Goal: Transaction & Acquisition: Download file/media

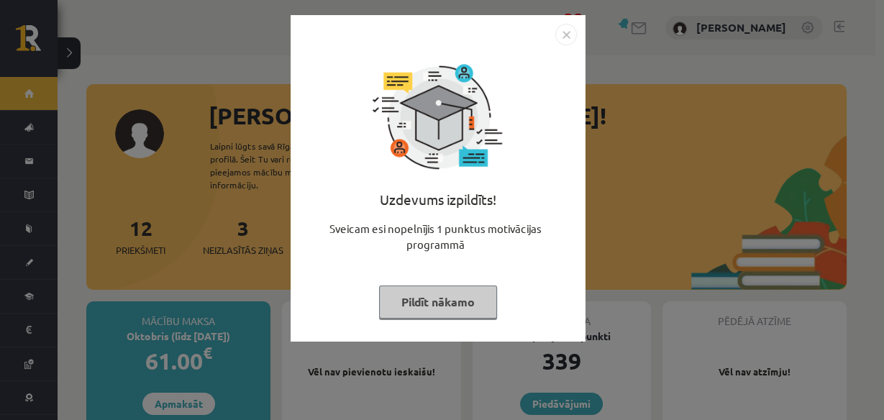
click at [570, 37] on img "Close" at bounding box center [566, 35] width 22 height 22
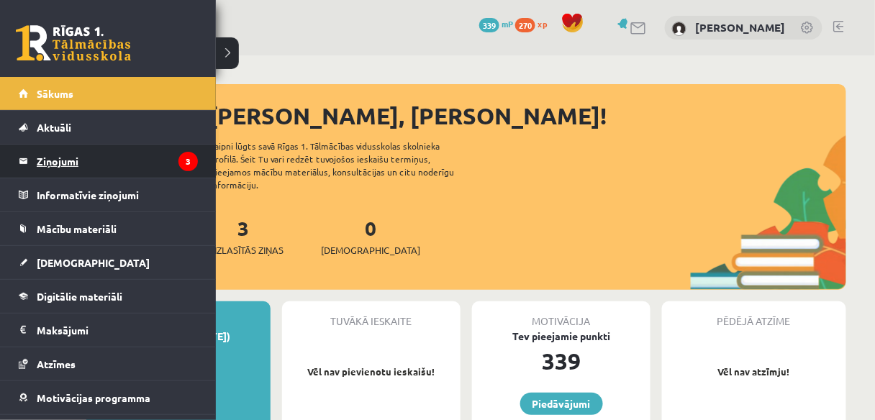
click at [63, 158] on legend "Ziņojumi 3" at bounding box center [117, 161] width 161 height 33
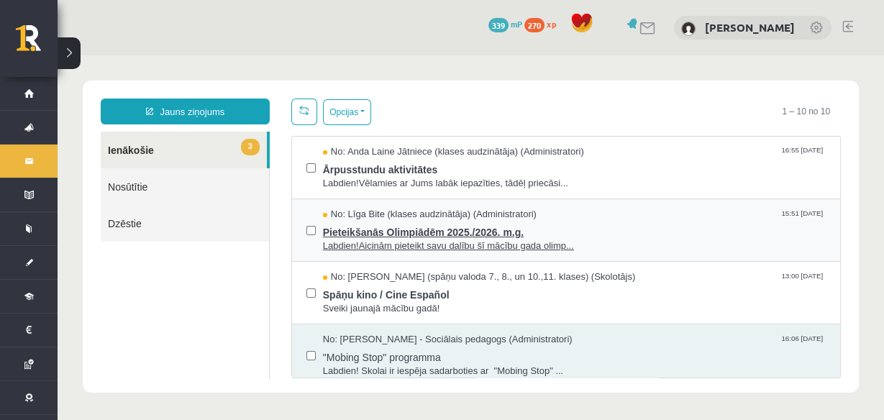
click at [397, 224] on span "Pieteikšanās Olimpiādēm 2025./2026. m.g." at bounding box center [574, 231] width 503 height 18
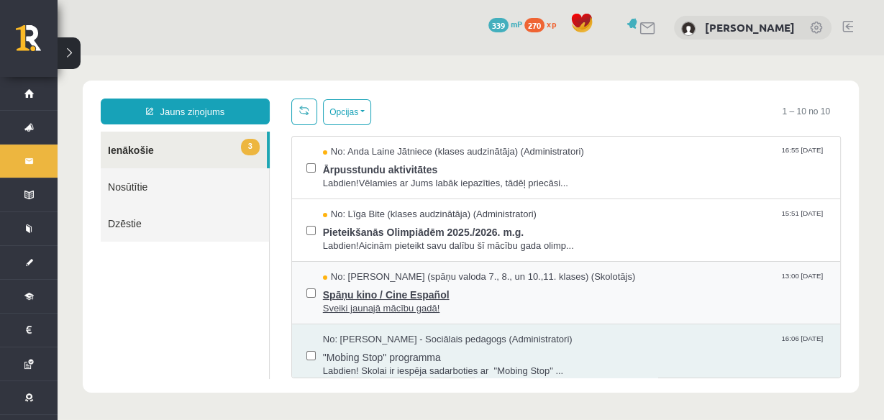
click at [340, 278] on span "No: [PERSON_NAME] (spāņu valoda 7., 8., un 10.,11. klases) (Skolotājs)" at bounding box center [479, 277] width 312 height 14
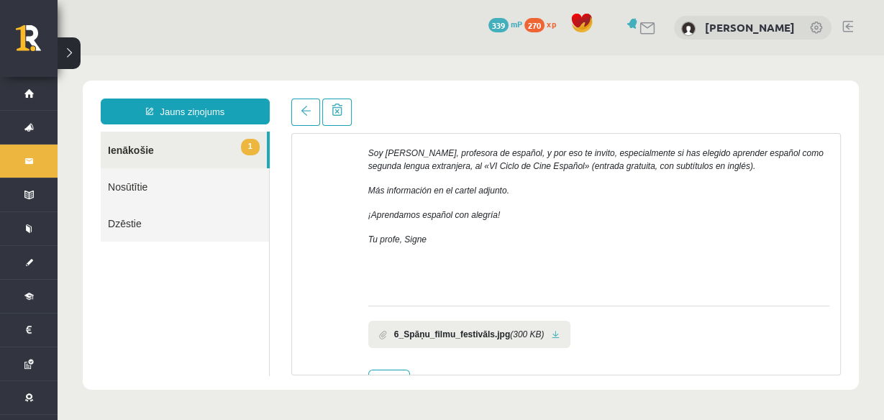
scroll to position [332, 0]
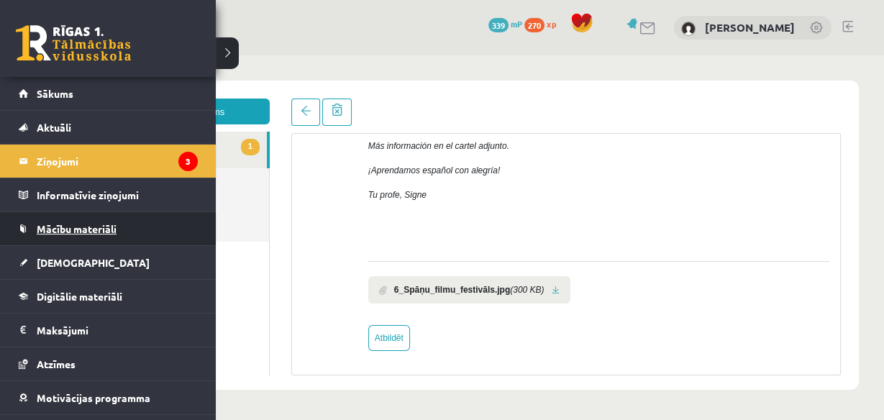
click at [99, 230] on span "Mācību materiāli" at bounding box center [77, 228] width 80 height 13
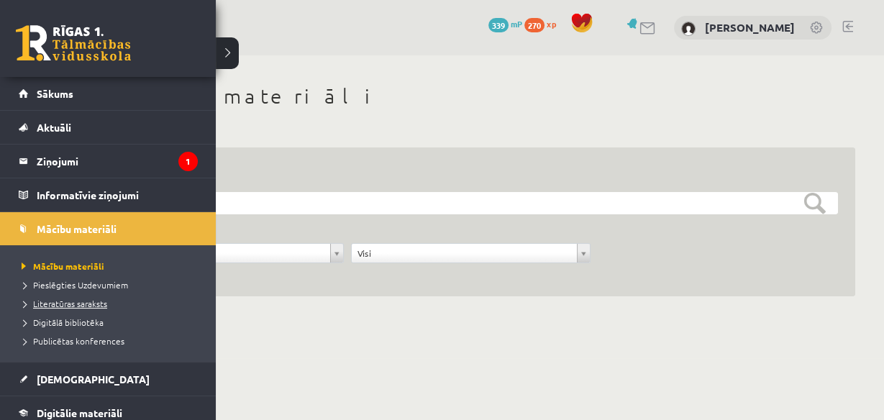
click at [55, 306] on span "Literatūras saraksts" at bounding box center [62, 304] width 89 height 12
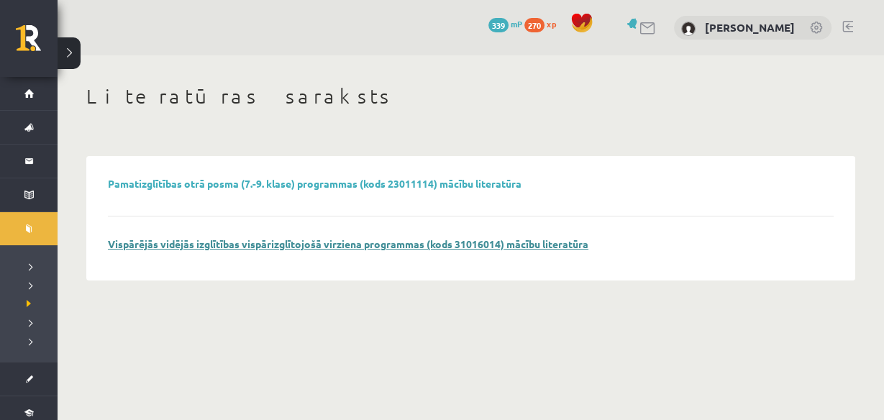
click at [290, 246] on link "Vispārējās vidējās izglītības vispārizglītojošā virziena programmas (kods 31016…" at bounding box center [348, 243] width 480 height 13
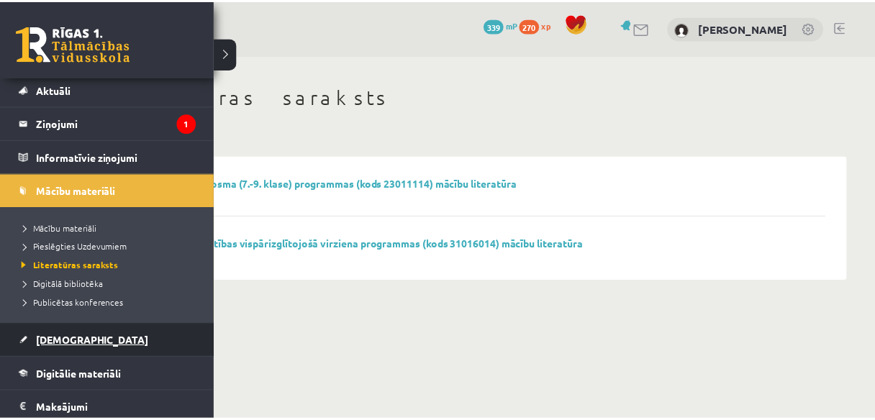
scroll to position [58, 0]
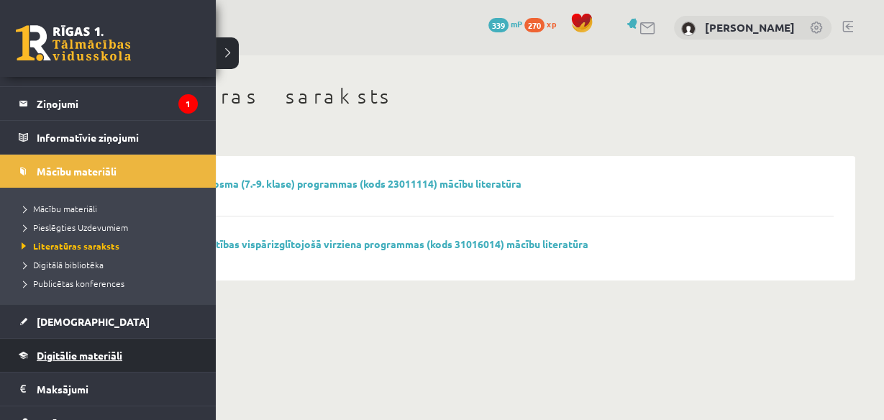
click at [50, 347] on link "Digitālie materiāli" at bounding box center [108, 355] width 179 height 33
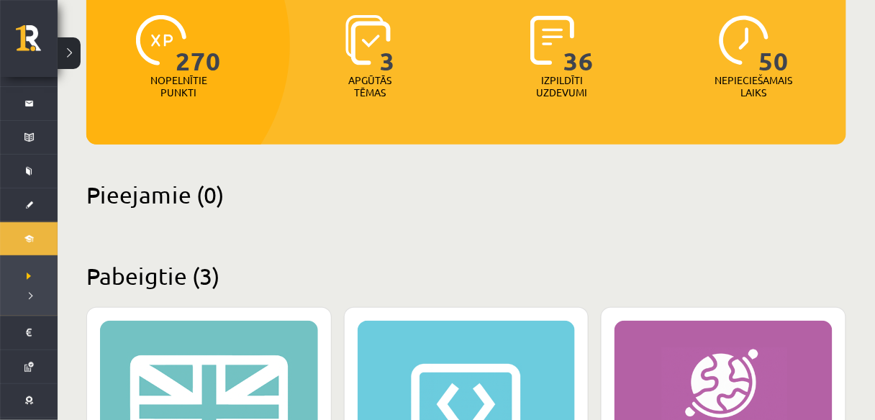
scroll to position [115, 0]
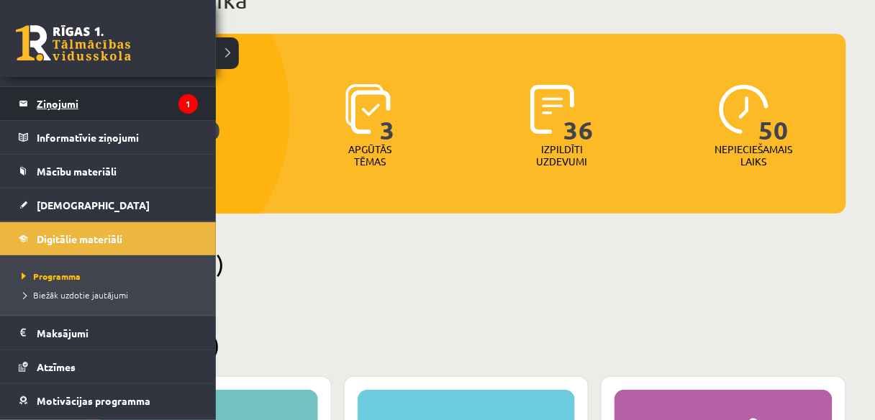
click at [89, 104] on legend "Ziņojumi 1" at bounding box center [117, 103] width 161 height 33
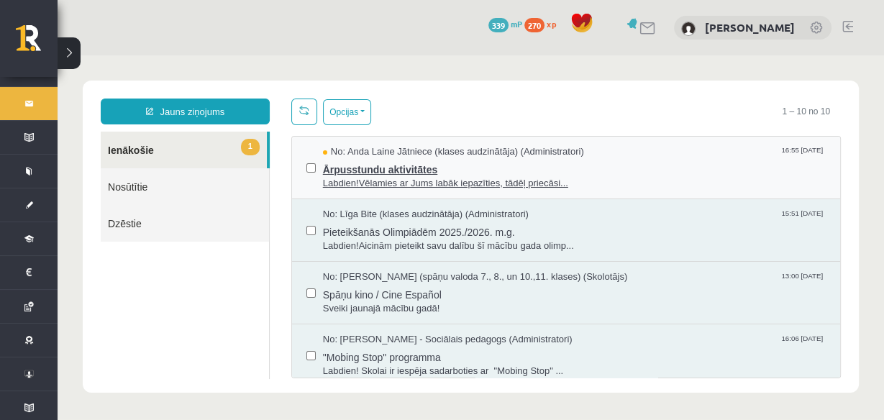
click at [364, 169] on span "Ārpusstundu aktivitātes" at bounding box center [574, 168] width 503 height 18
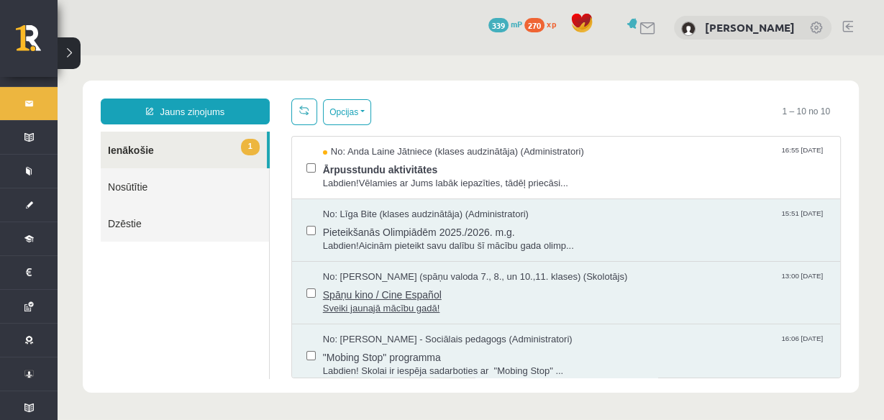
click at [418, 286] on span "Spāņu kino / Cine Español" at bounding box center [574, 293] width 503 height 18
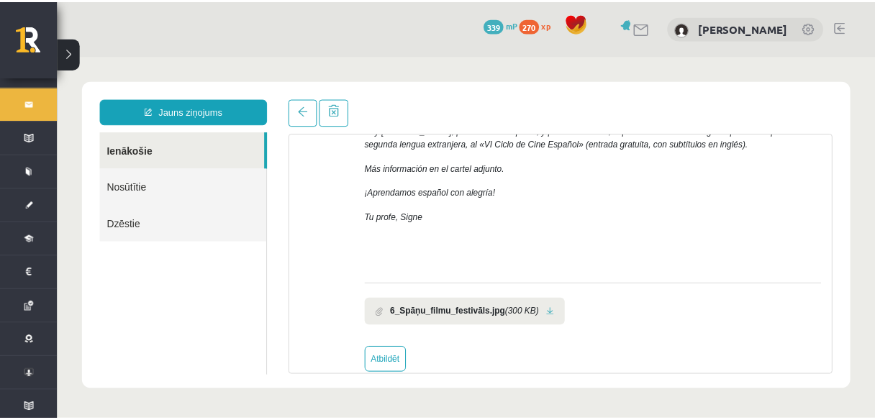
scroll to position [332, 0]
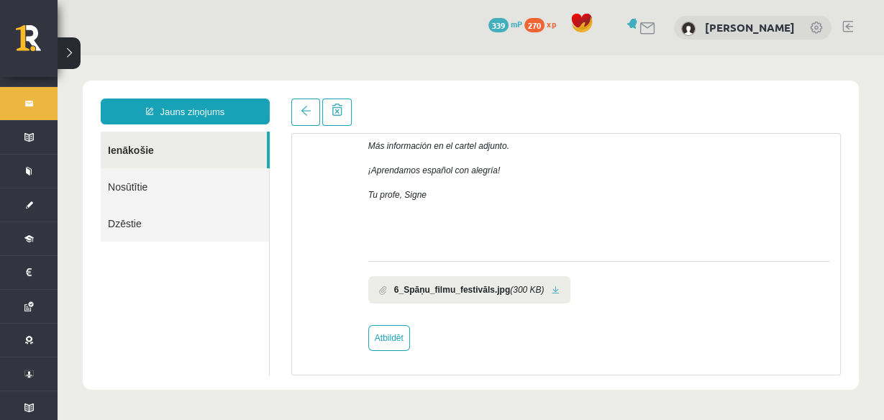
click at [424, 289] on b "6_Spāņu_filmu_festivāls.jpg" at bounding box center [452, 289] width 116 height 13
click at [429, 288] on b "6_Spāņu_filmu_festivāls.jpg" at bounding box center [452, 289] width 116 height 13
click at [494, 287] on b "6_Spāņu_filmu_festivāls.jpg" at bounding box center [452, 289] width 116 height 13
click at [541, 290] on li "6_Spāņu_filmu_festivāls.jpg (300 KB)" at bounding box center [469, 289] width 202 height 27
click at [552, 290] on link at bounding box center [556, 290] width 8 height 9
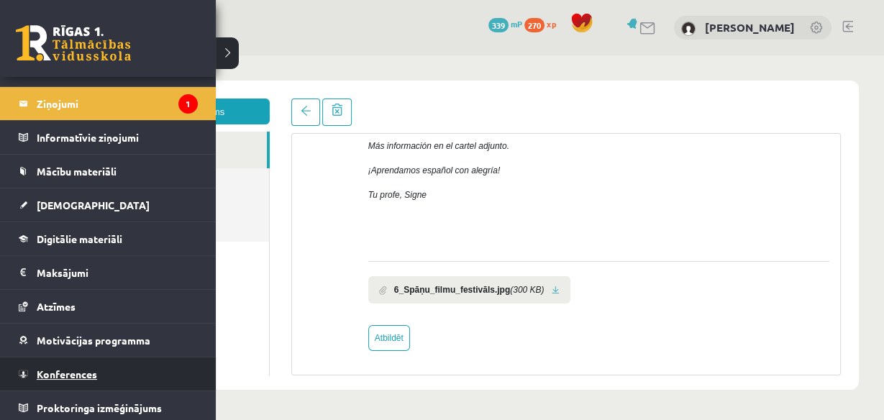
click at [81, 378] on link "Konferences" at bounding box center [108, 373] width 179 height 33
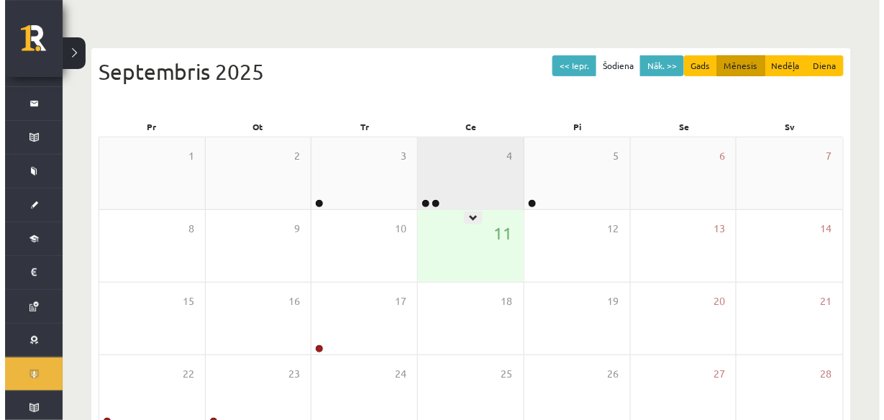
scroll to position [115, 0]
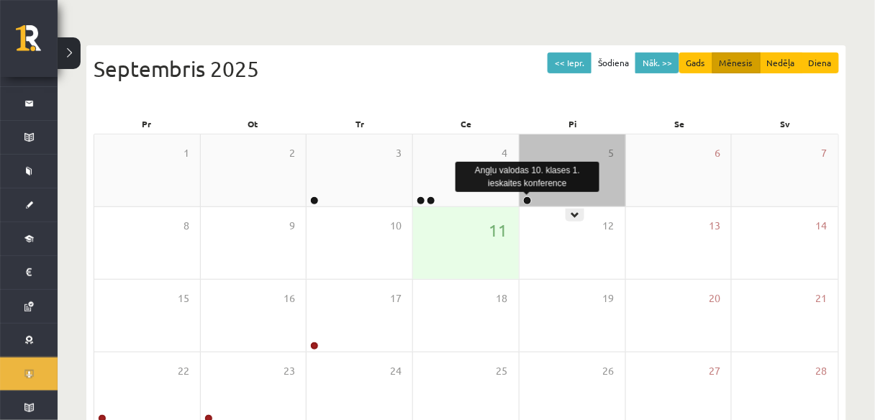
click at [525, 204] on link at bounding box center [527, 200] width 9 height 9
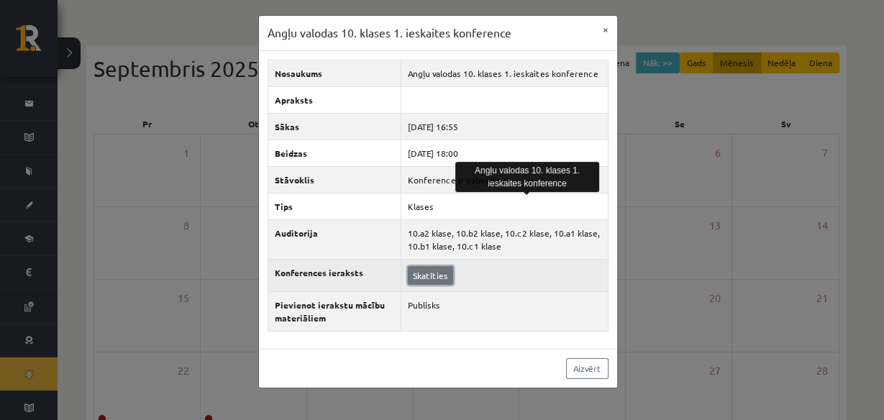
click at [449, 276] on link "Skatīties" at bounding box center [430, 275] width 45 height 19
